Goal: Transaction & Acquisition: Book appointment/travel/reservation

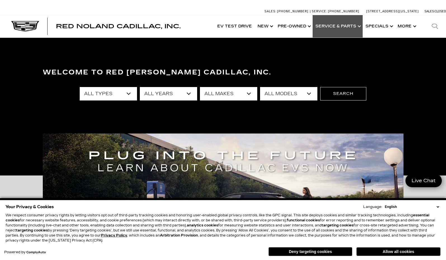
click at [343, 26] on link "Show Service & Parts" at bounding box center [337, 26] width 50 height 22
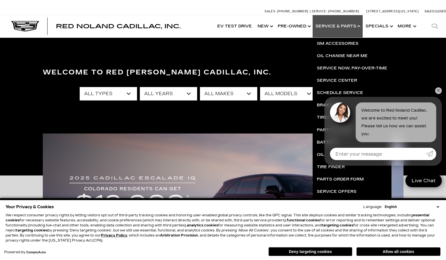
click at [438, 90] on link "✕" at bounding box center [438, 90] width 7 height 7
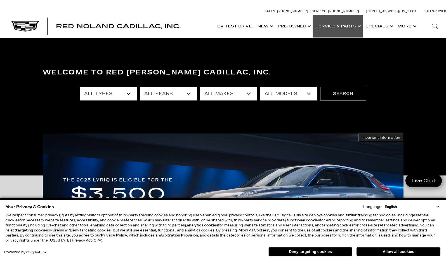
click at [340, 28] on link "Show Service & Parts" at bounding box center [337, 26] width 50 height 22
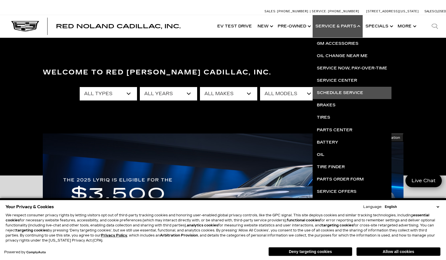
click at [336, 91] on link "Schedule Service" at bounding box center [351, 93] width 79 height 12
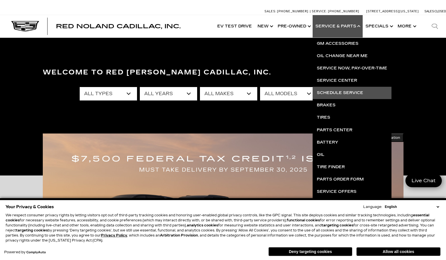
click at [336, 91] on link "Schedule Service" at bounding box center [351, 93] width 79 height 12
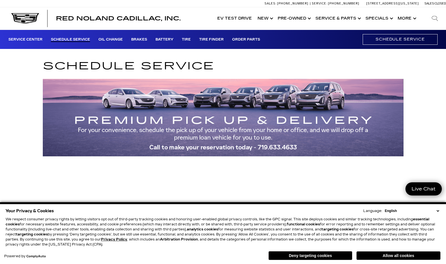
click at [315, 255] on button "Deny targeting cookies" at bounding box center [310, 255] width 84 height 9
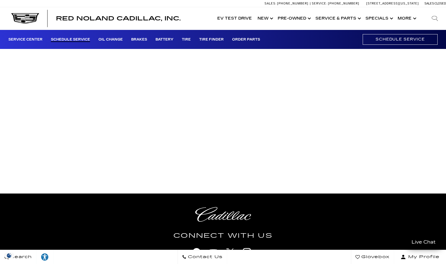
scroll to position [84, 0]
